Goal: Task Accomplishment & Management: Use online tool/utility

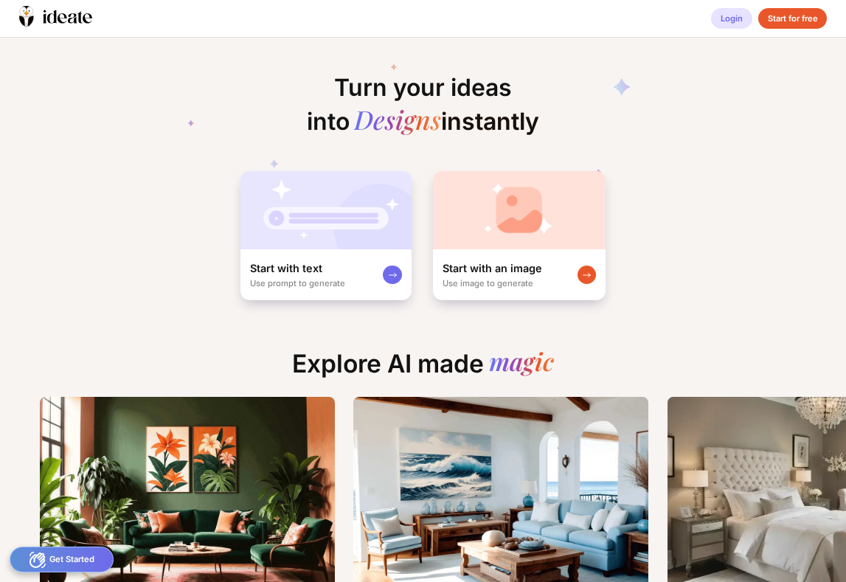
click at [730, 24] on div "Login" at bounding box center [731, 18] width 41 height 21
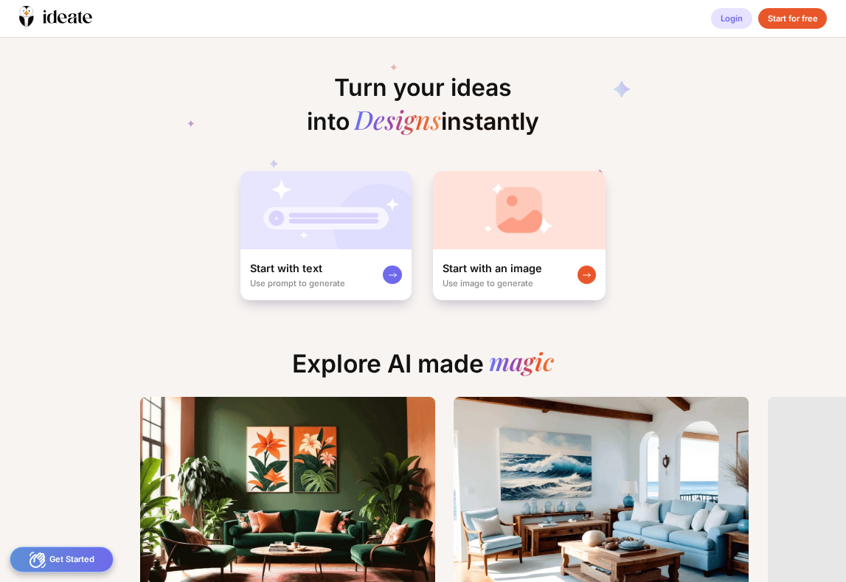
scroll to position [0, 21]
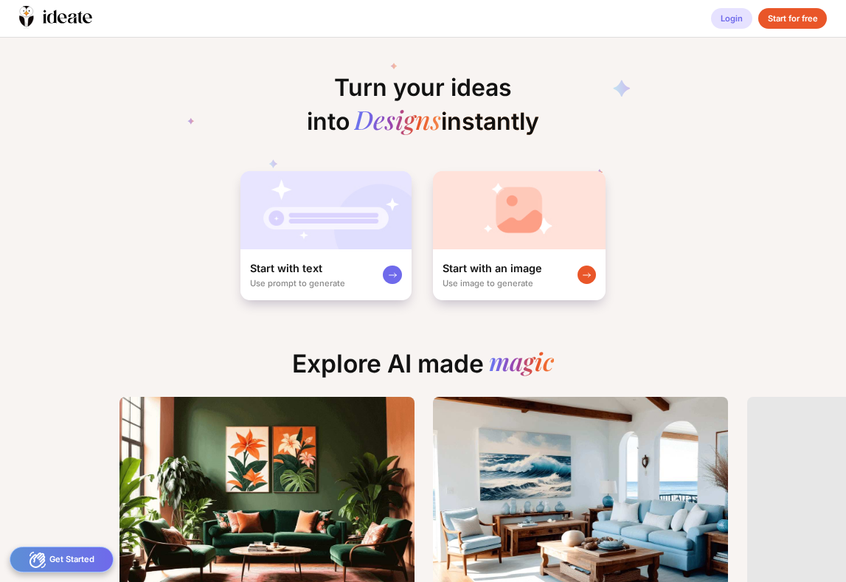
click at [726, 21] on div "Login" at bounding box center [731, 18] width 41 height 21
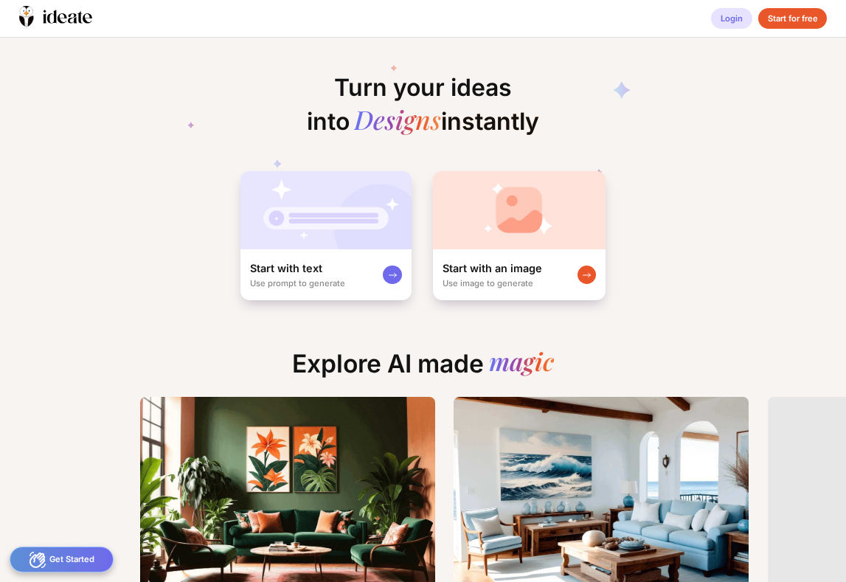
scroll to position [0, 0]
